Goal: Download file/media

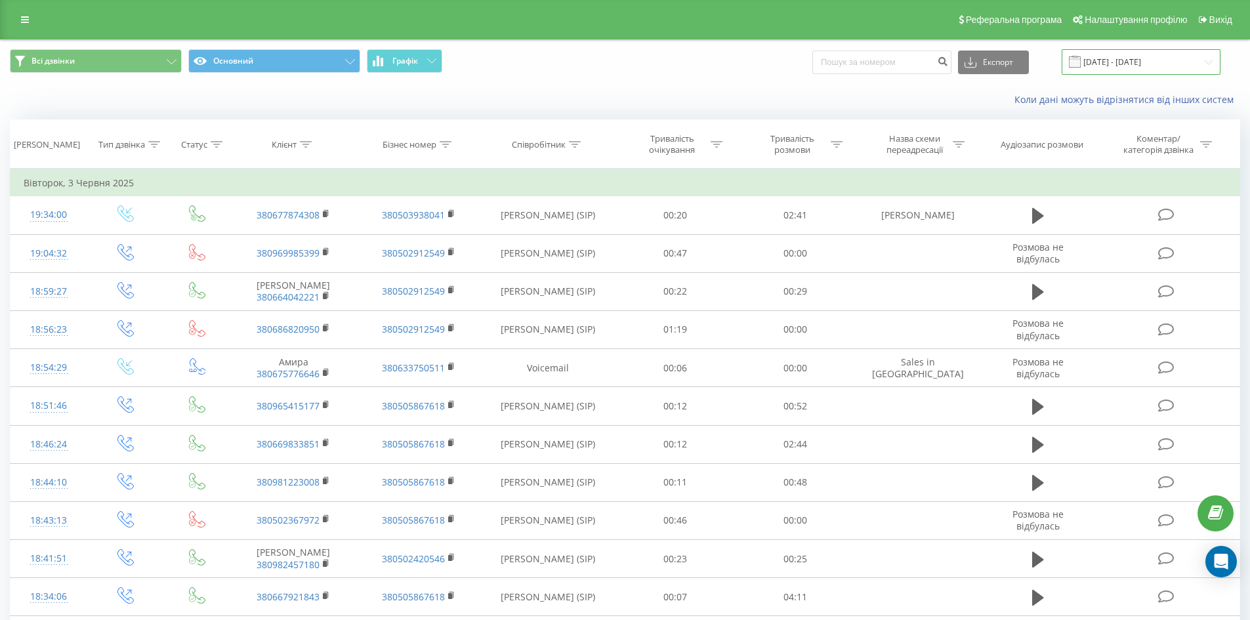
click at [1124, 60] on input "[DATE] - [DATE]" at bounding box center [1141, 62] width 159 height 26
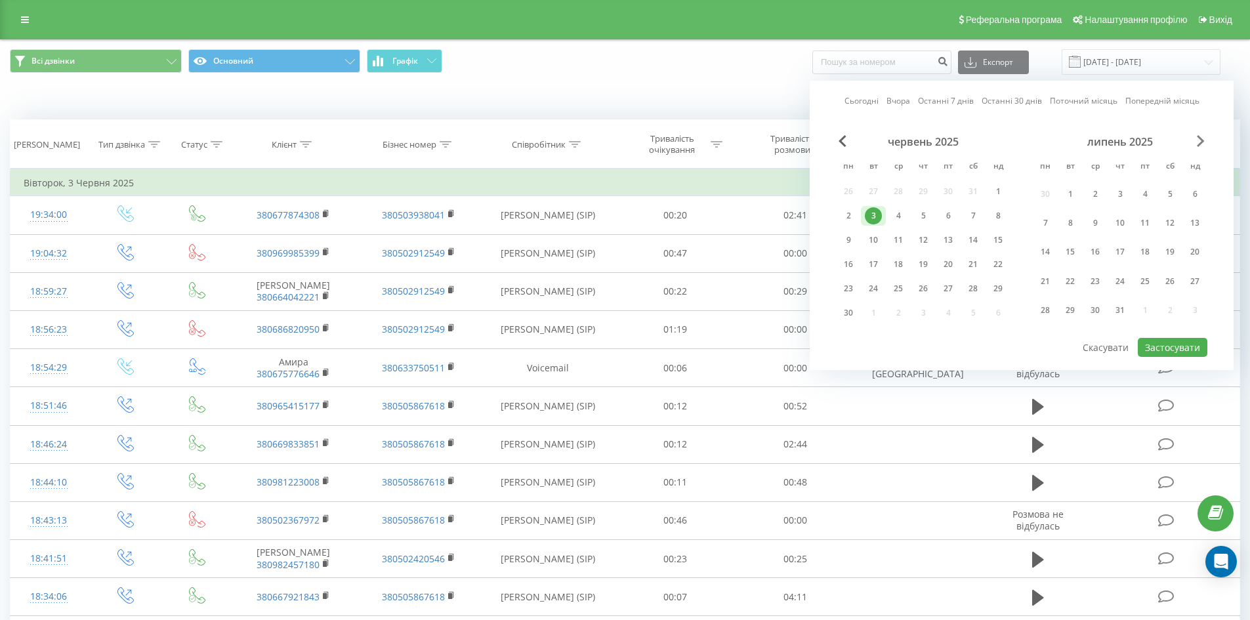
click at [1203, 135] on span "Next Month" at bounding box center [1201, 141] width 8 height 12
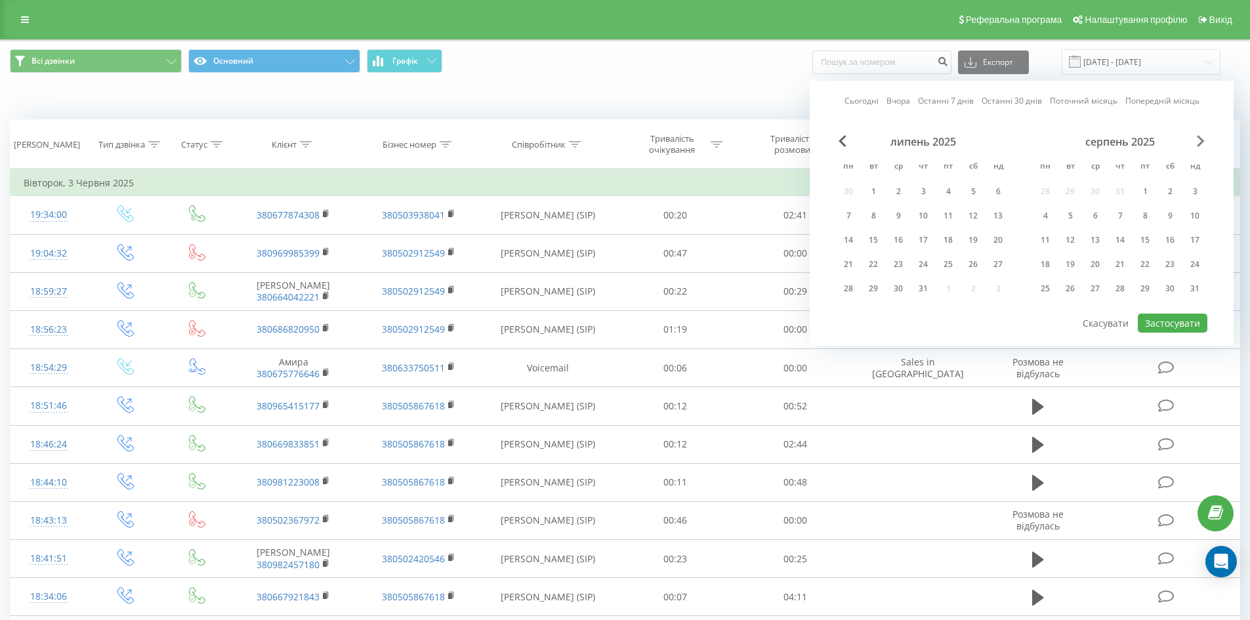
click at [1203, 135] on span "Next Month" at bounding box center [1201, 141] width 8 height 12
click at [930, 264] on div "21" at bounding box center [923, 264] width 17 height 17
click at [1166, 327] on button "Застосувати" at bounding box center [1173, 323] width 70 height 19
type input "[DATE] - [DATE]"
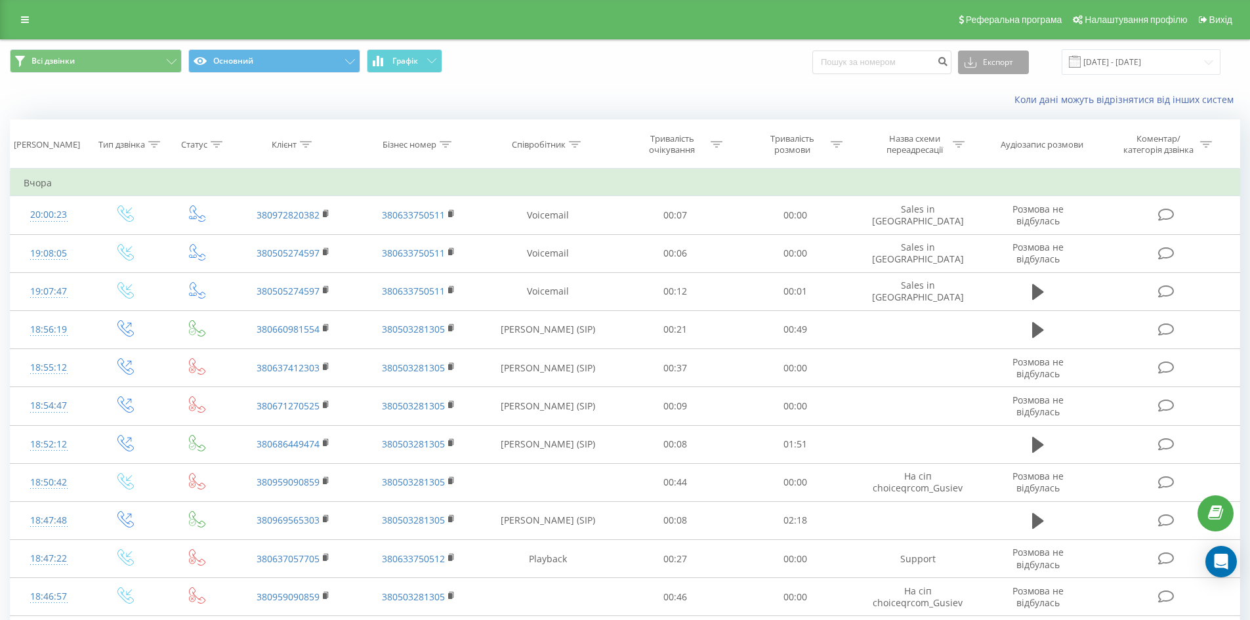
click at [972, 56] on button "Експорт" at bounding box center [993, 63] width 71 height 24
click at [1018, 135] on div ".xlsx" at bounding box center [994, 134] width 70 height 24
